Goal: Complete application form

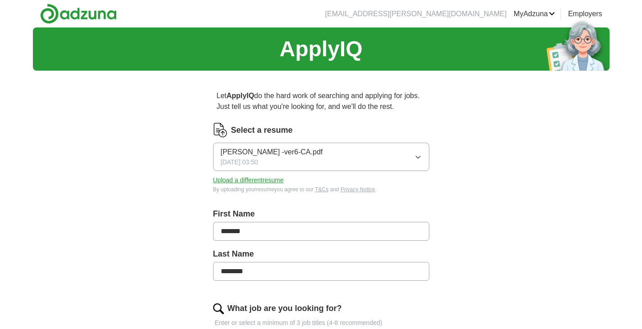
click at [405, 159] on button "[PERSON_NAME] -ver6-CA.pdf [DATE] 03:50" at bounding box center [321, 157] width 216 height 28
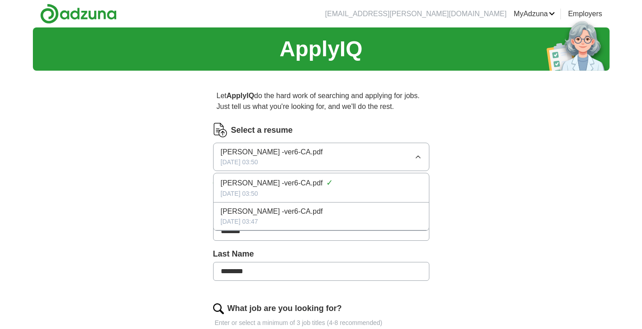
click at [388, 156] on button "[PERSON_NAME] -ver6-CA.pdf [DATE] 03:50" at bounding box center [321, 157] width 216 height 28
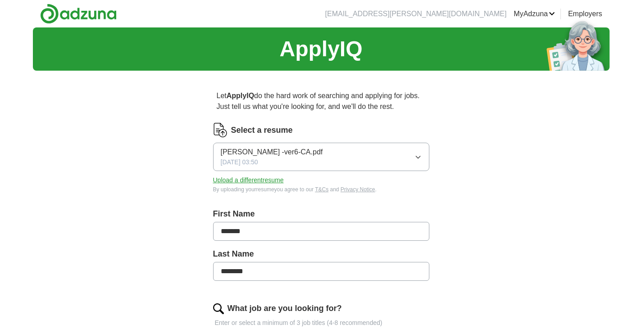
click at [266, 176] on button "Upload a different resume" at bounding box center [248, 180] width 71 height 9
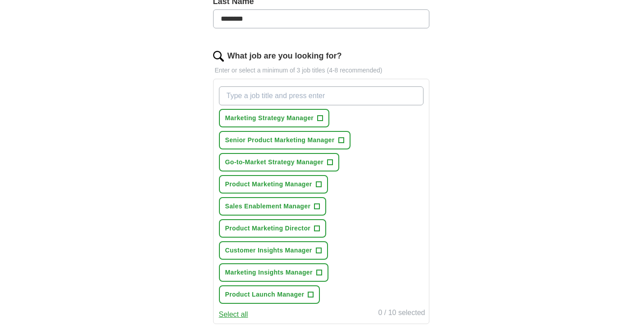
scroll to position [270, 0]
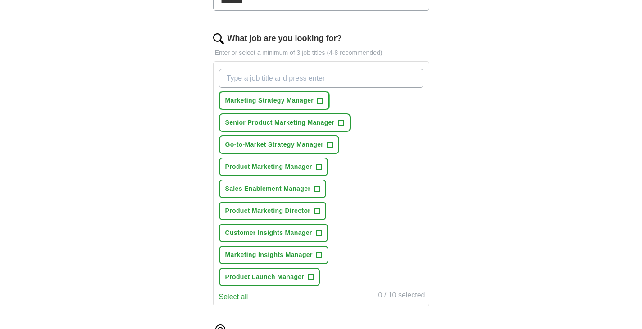
click at [323, 101] on span "+" at bounding box center [320, 100] width 5 height 7
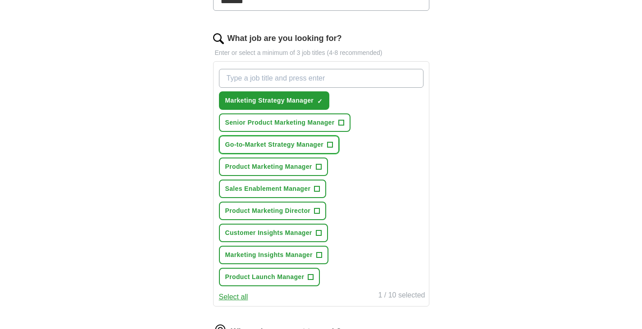
click at [328, 146] on span "+" at bounding box center [330, 145] width 5 height 7
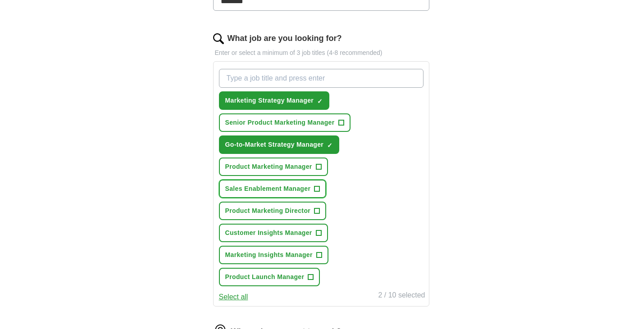
click at [320, 189] on button "Sales Enablement Manager +" at bounding box center [273, 189] width 108 height 18
click at [320, 169] on span "+" at bounding box center [318, 167] width 5 height 7
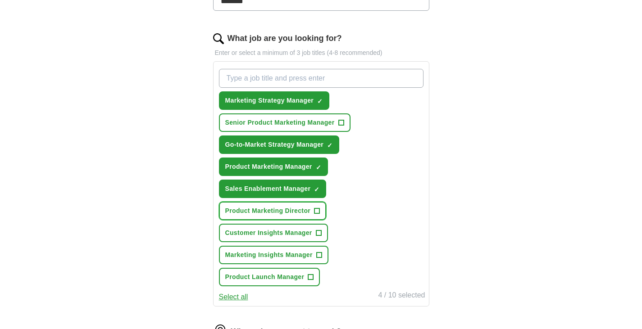
click at [317, 211] on span "+" at bounding box center [317, 211] width 5 height 7
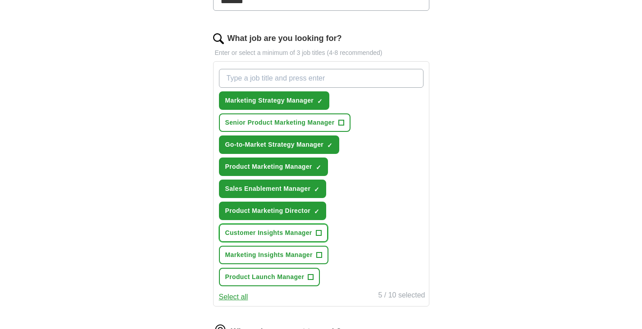
click at [311, 237] on span "Customer Insights Manager" at bounding box center [268, 233] width 87 height 9
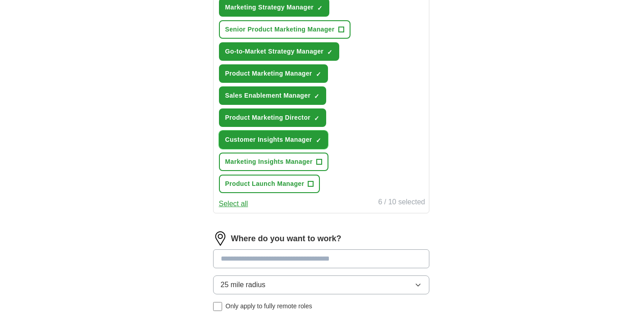
scroll to position [406, 0]
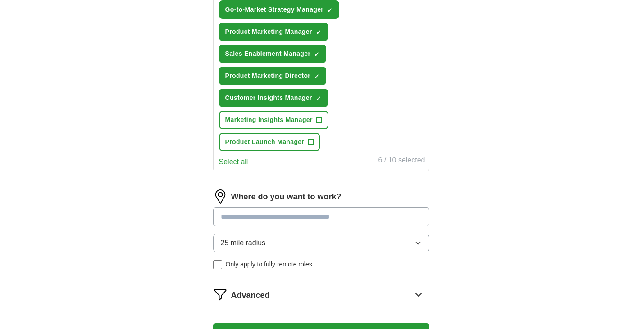
click at [295, 212] on input at bounding box center [321, 217] width 216 height 19
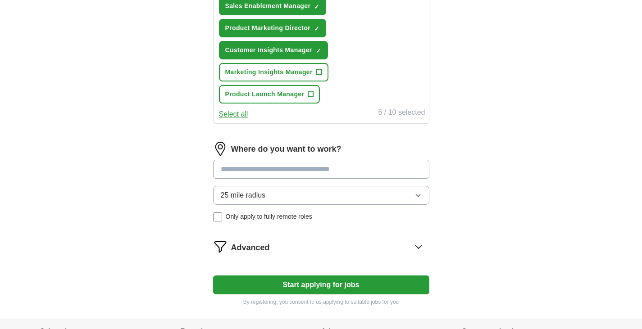
scroll to position [534, 0]
